Goal: Browse casually

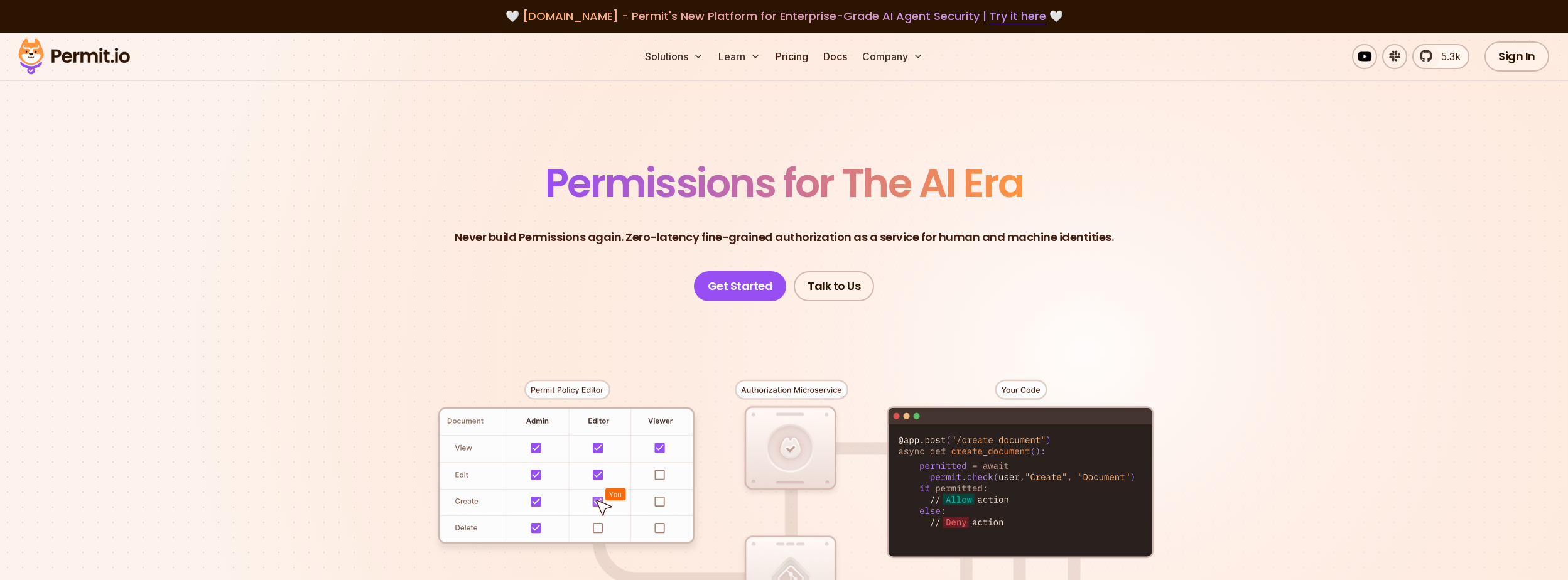
click at [541, 50] on nav "Solutions Learn Pricing Docs Company" at bounding box center [784, 56] width 514 height 25
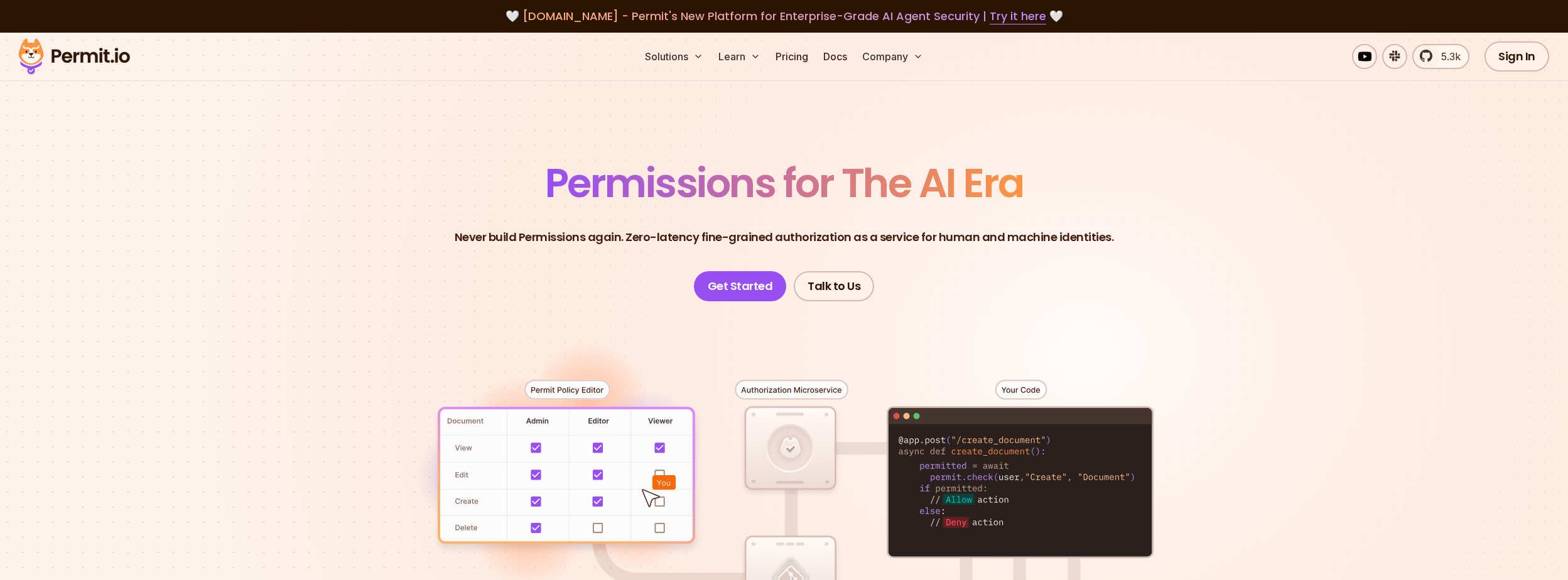
drag, startPoint x: 309, startPoint y: 277, endPoint x: 306, endPoint y: 288, distance: 11.4
click at [309, 277] on section "Permissions for The AI Era Never build Permissions again. Zero-latency fine-gra…" at bounding box center [784, 447] width 1568 height 829
click at [287, 312] on section "Permissions for The AI Era Never build Permissions again. Zero-latency fine-gra…" at bounding box center [784, 447] width 1568 height 829
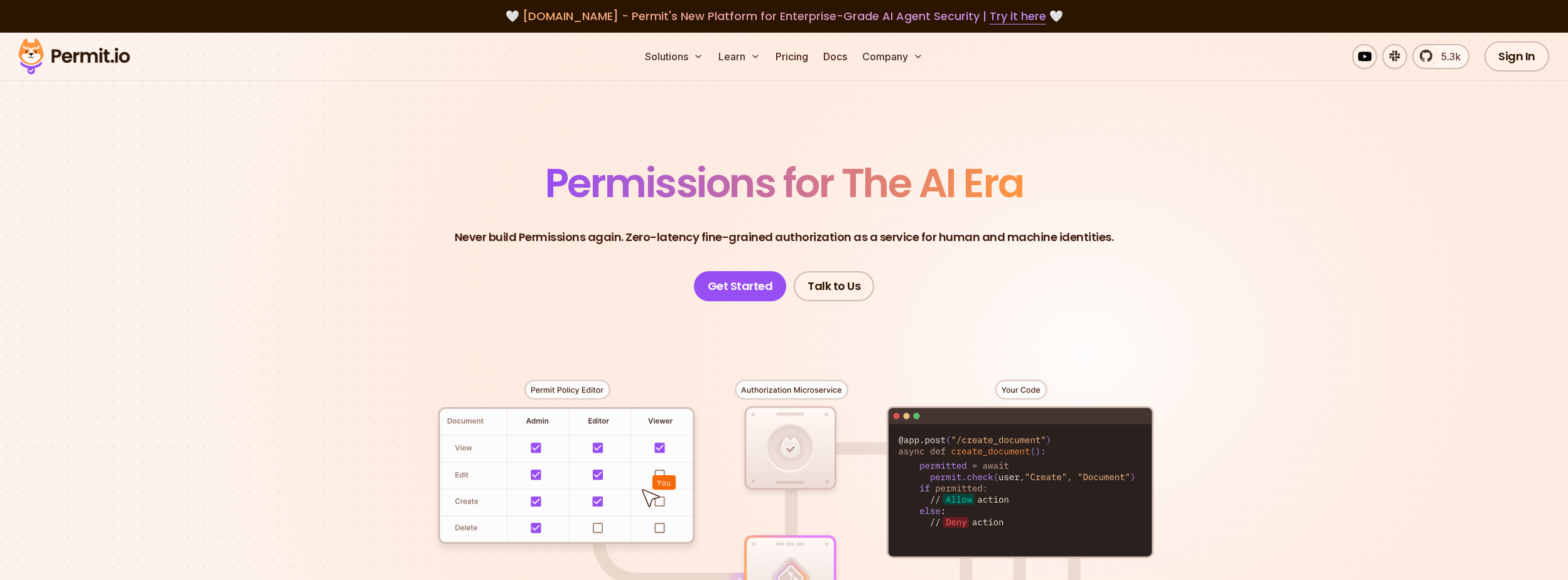
click at [304, 271] on section "Permissions for The AI Era Never build Permissions again. Zero-latency fine-gra…" at bounding box center [784, 447] width 1568 height 829
click at [316, 343] on section "Permissions for The AI Era Never build Permissions again. Zero-latency fine-gra…" at bounding box center [784, 447] width 1568 height 829
click at [337, 268] on section "Permissions for The AI Era Never build Permissions again. Zero-latency fine-gra…" at bounding box center [784, 447] width 1568 height 829
click at [313, 292] on section "Permissions for The AI Era Never build Permissions again. Zero-latency fine-gra…" at bounding box center [784, 447] width 1568 height 829
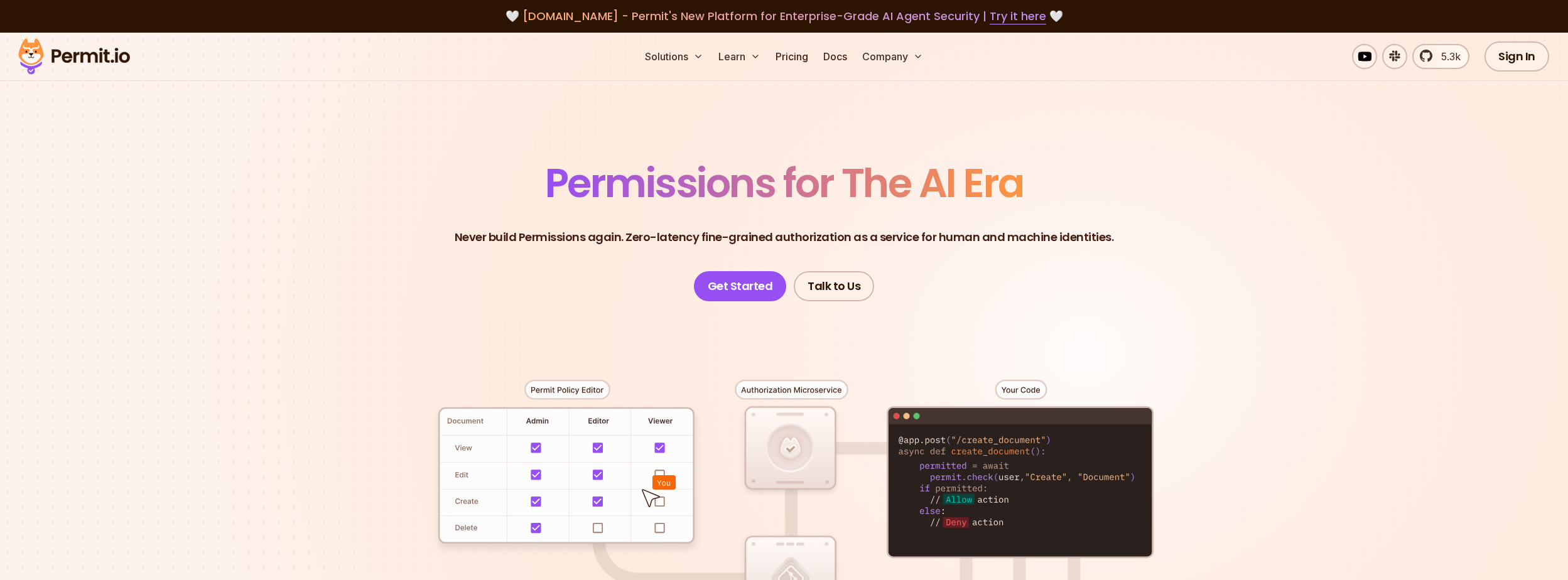
click at [334, 271] on section "Permissions for The AI Era Never build Permissions again. Zero-latency fine-gra…" at bounding box center [784, 447] width 1568 height 829
click at [334, 301] on section "Permissions for The AI Era Never build Permissions again. Zero-latency fine-gra…" at bounding box center [784, 447] width 1568 height 829
drag, startPoint x: 218, startPoint y: 220, endPoint x: 221, endPoint y: 236, distance: 16.3
click at [218, 220] on section "Permissions for The AI Era Never build Permissions again. Zero-latency fine-gra…" at bounding box center [784, 447] width 1568 height 829
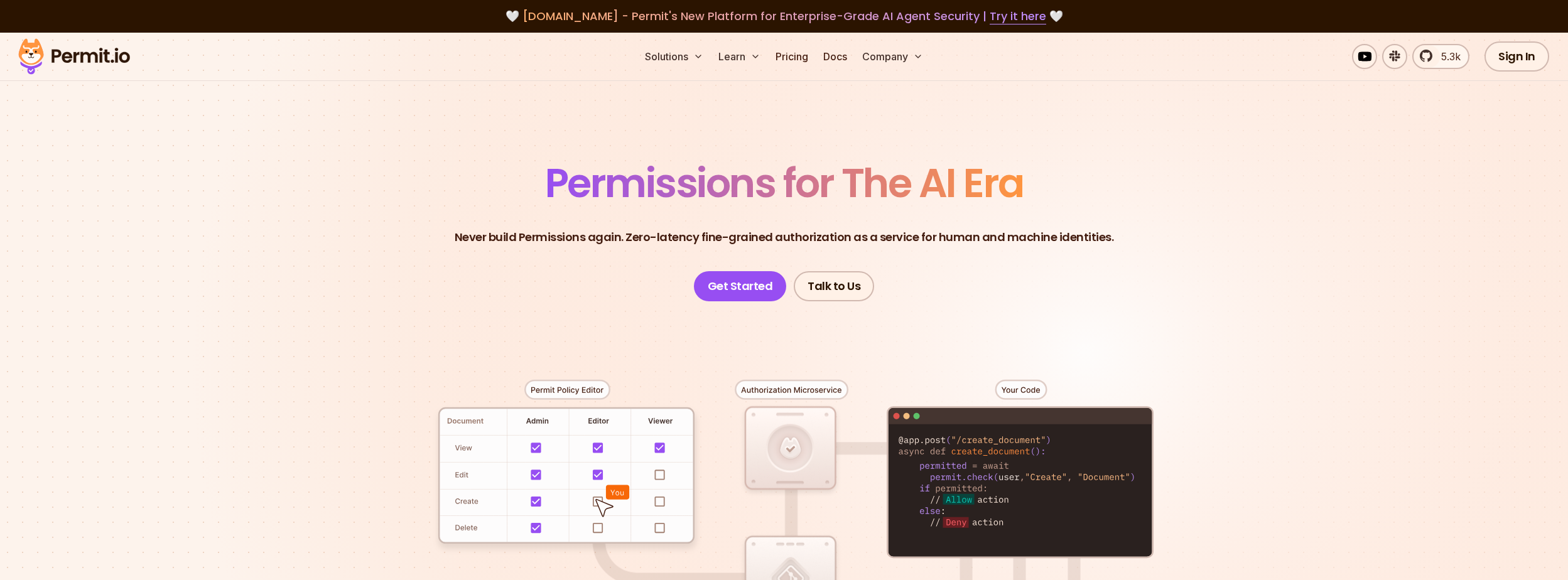
drag, startPoint x: 265, startPoint y: 323, endPoint x: 268, endPoint y: 355, distance: 32.1
click at [265, 323] on section "Permissions for The AI Era Never build Permissions again. Zero-latency fine-gra…" at bounding box center [784, 447] width 1568 height 829
click at [265, 368] on section "Permissions for The AI Era Never build Permissions again. Zero-latency fine-gra…" at bounding box center [784, 447] width 1568 height 829
click at [192, 282] on section "Permissions for The AI Era Never build Permissions again. Zero-latency fine-gra…" at bounding box center [784, 447] width 1568 height 829
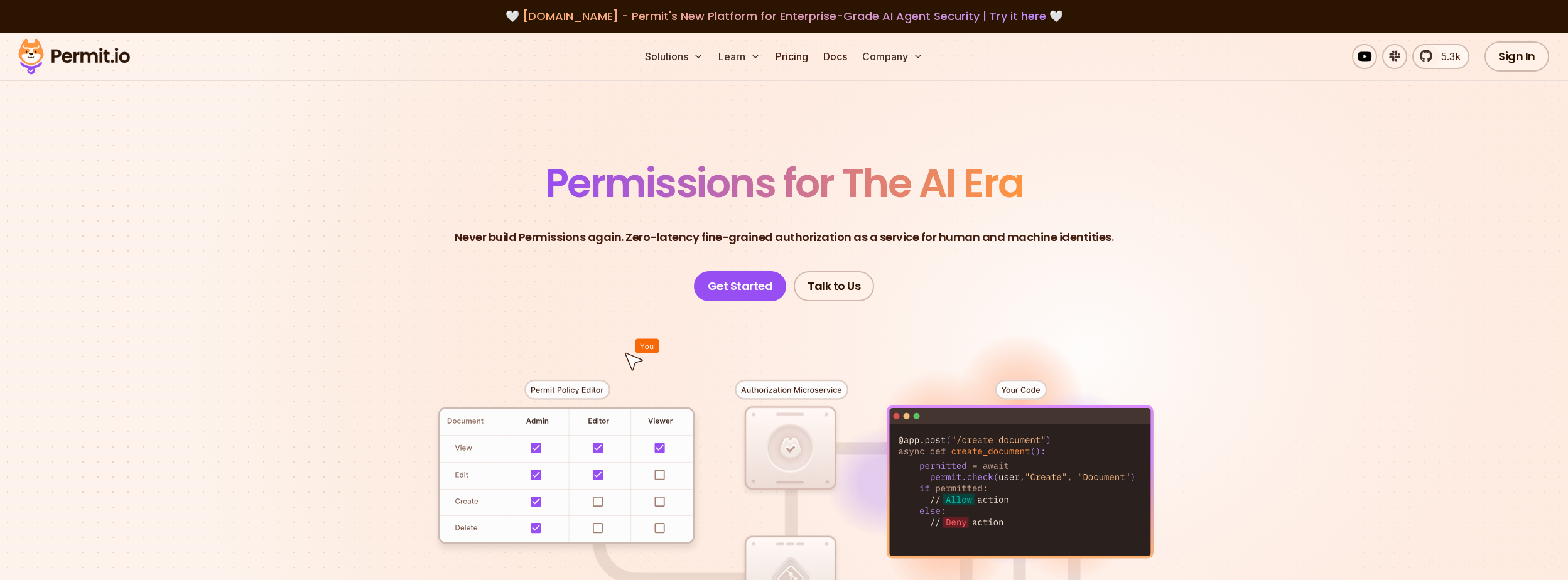
drag, startPoint x: 353, startPoint y: 174, endPoint x: 362, endPoint y: 160, distance: 16.6
click at [358, 164] on header "Permissions for The AI Era Never build Permissions again. Zero-latency fine-gra…" at bounding box center [784, 233] width 879 height 138
